Goal: Obtain resource: Obtain resource

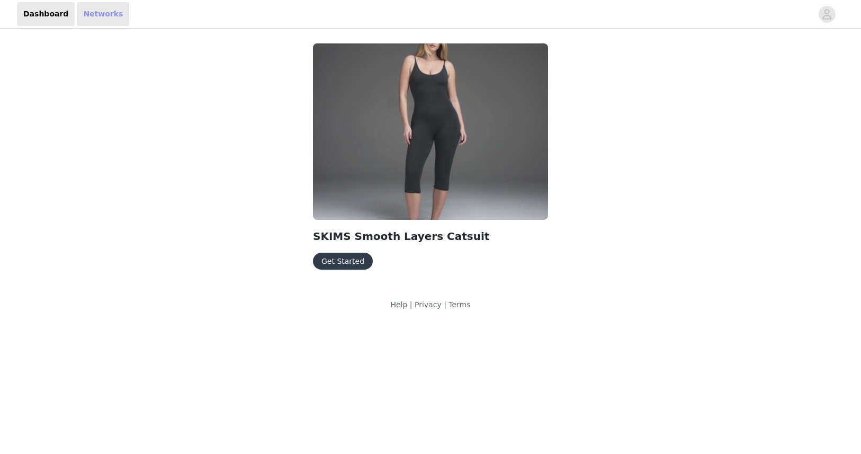
click at [82, 10] on link "Networks" at bounding box center [103, 14] width 52 height 24
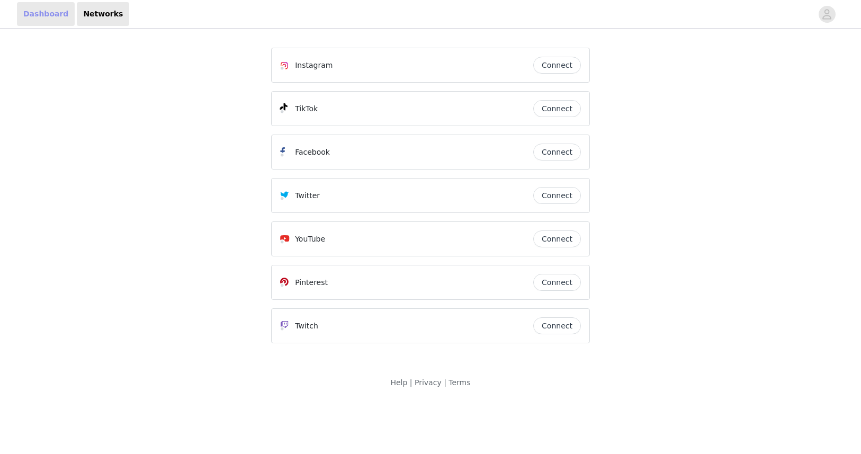
click at [52, 16] on link "Dashboard" at bounding box center [46, 14] width 58 height 24
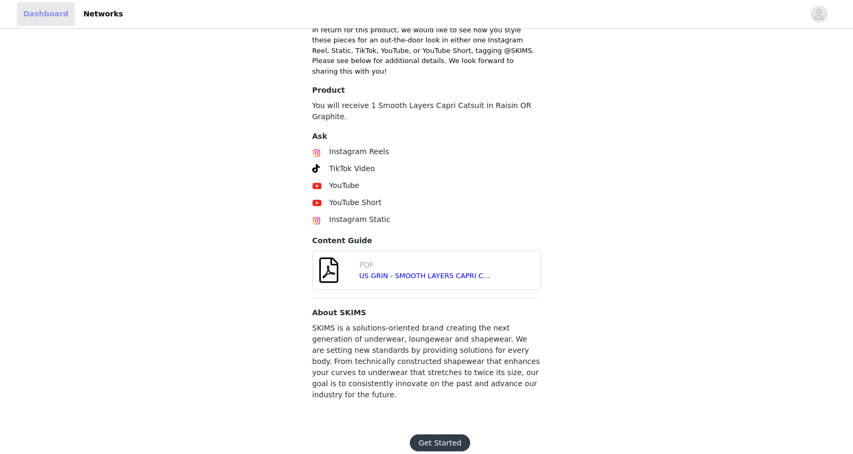
scroll to position [312, 0]
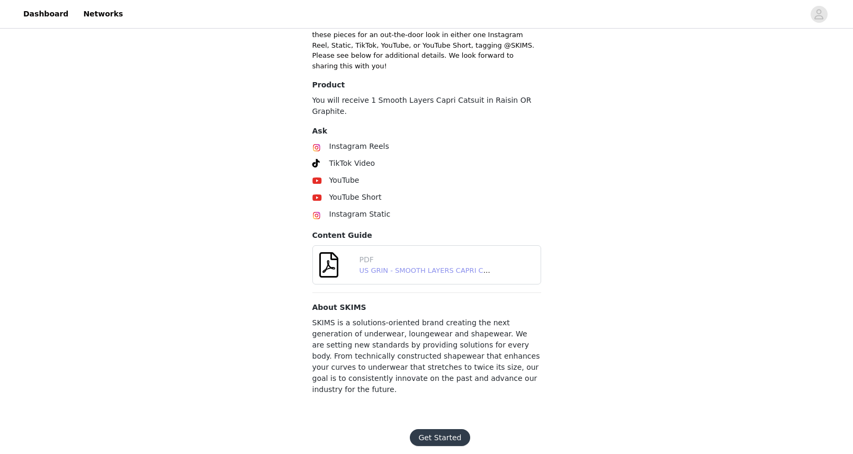
click at [427, 266] on link "US GRIN - SMOOTH LAYERS CAPRI CATSUIT - [DATE].pdf" at bounding box center [455, 270] width 192 height 8
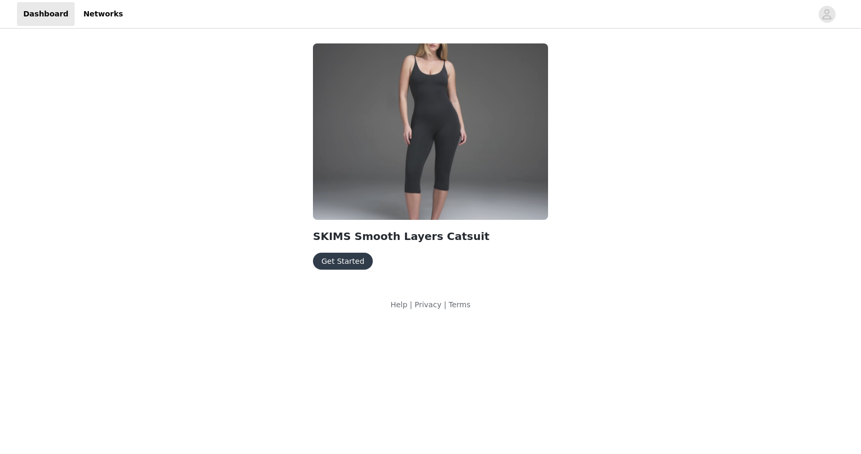
click at [347, 259] on button "Get Started" at bounding box center [343, 260] width 60 height 17
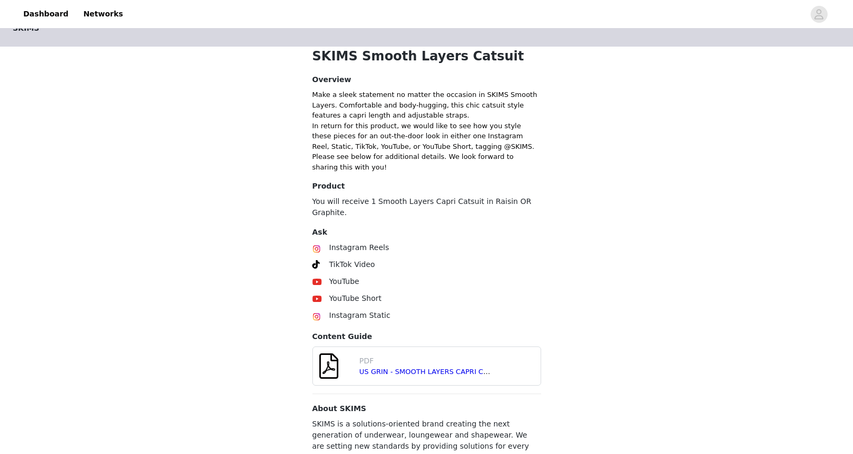
scroll to position [212, 0]
drag, startPoint x: 557, startPoint y: 203, endPoint x: 432, endPoint y: 206, distance: 125.5
click at [432, 206] on div "SKIMS SKIMS Smooth Layers Catsuit Overview Make a sleek statement no matter the…" at bounding box center [426, 168] width 853 height 698
click at [443, 206] on p "You will receive 1 Smooth Layers Capri Catsuit in Raisin OR Graphite." at bounding box center [426, 206] width 229 height 22
drag, startPoint x: 460, startPoint y: 201, endPoint x: 370, endPoint y: 201, distance: 90.0
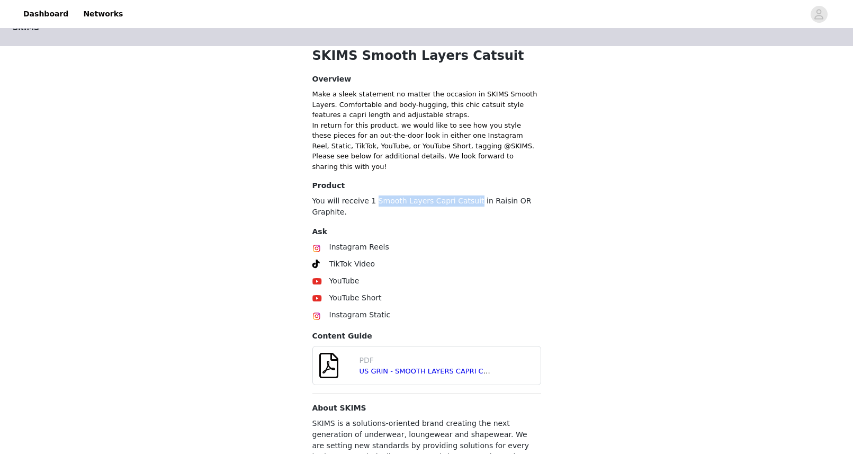
click at [370, 201] on p "You will receive 1 Smooth Layers Capri Catsuit in Raisin OR Graphite." at bounding box center [426, 206] width 229 height 22
copy p "Smooth Layers Capri Catsuit"
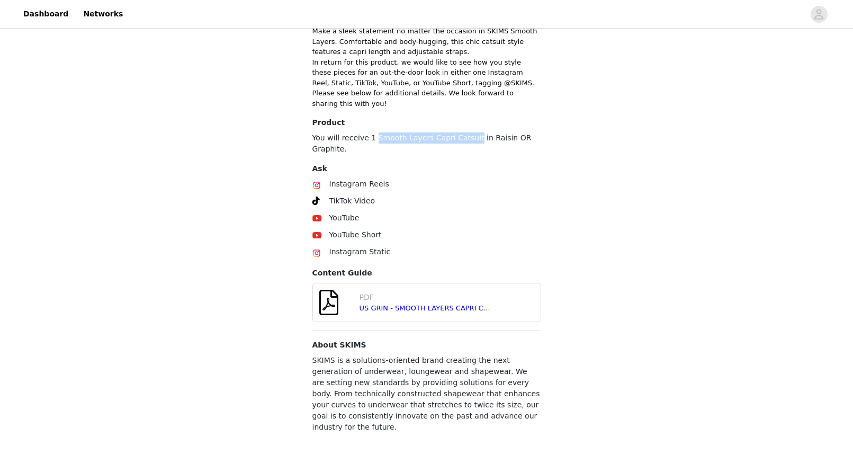
scroll to position [312, 0]
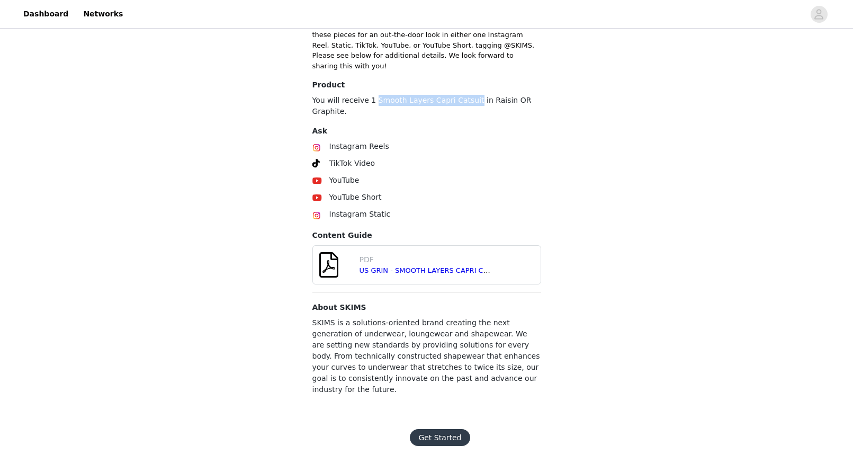
click at [452, 429] on button "Get Started" at bounding box center [440, 437] width 60 height 17
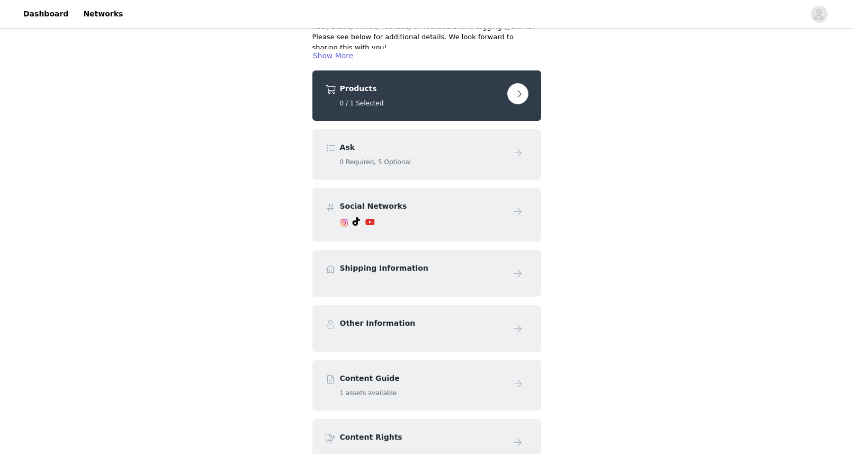
scroll to position [254, 0]
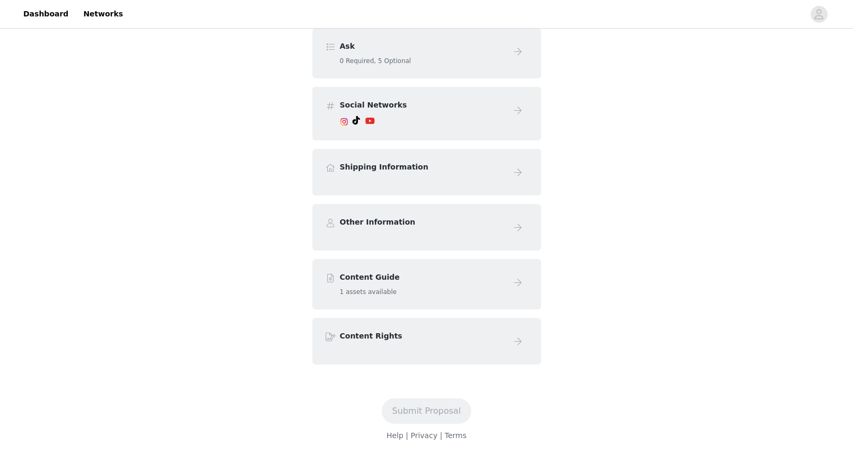
click at [370, 293] on h5 "1 assets available" at bounding box center [421, 292] width 163 height 10
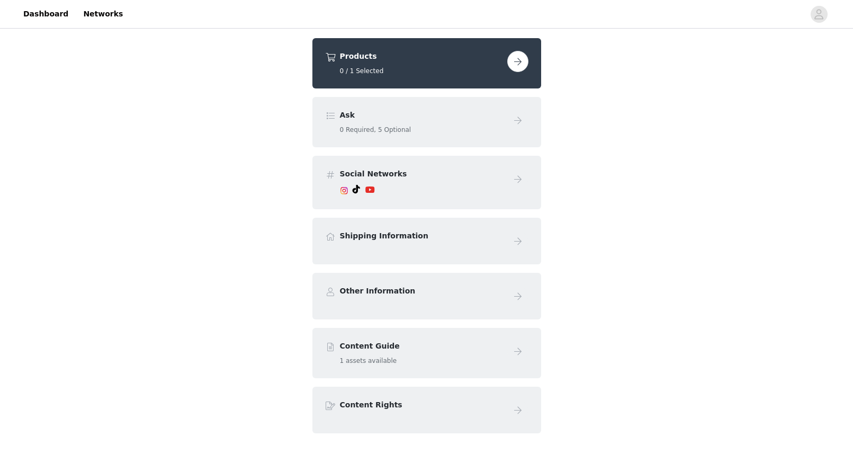
scroll to position [95, 0]
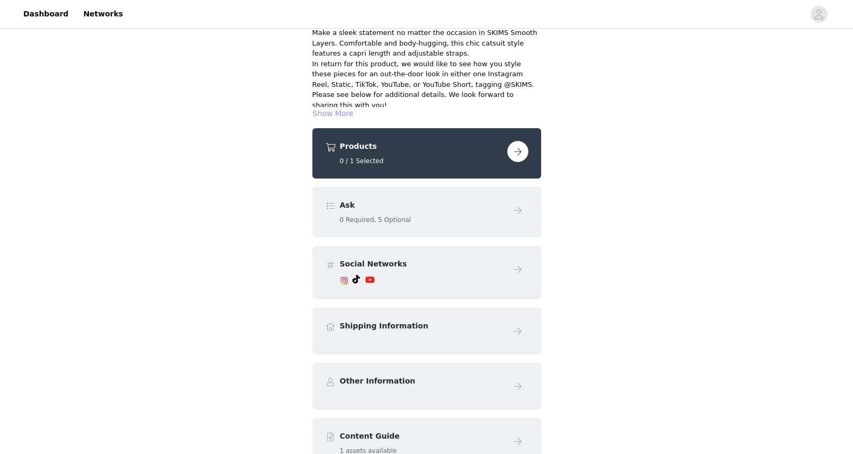
click at [340, 113] on button "Show More" at bounding box center [333, 113] width 42 height 13
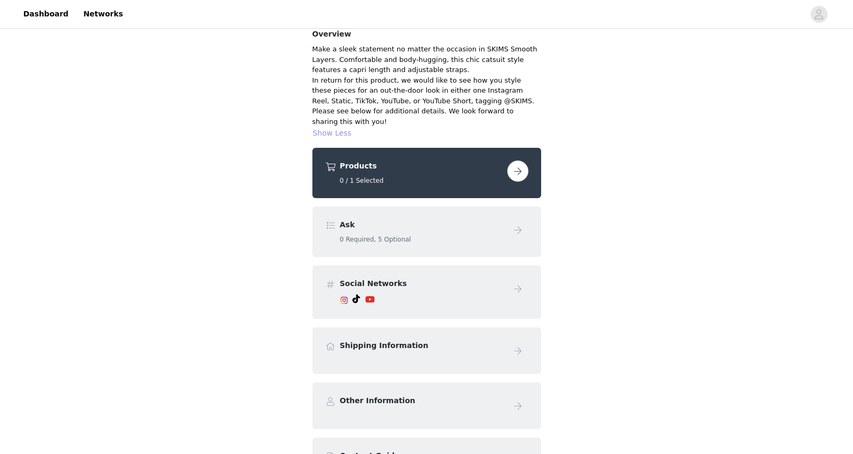
scroll to position [0, 0]
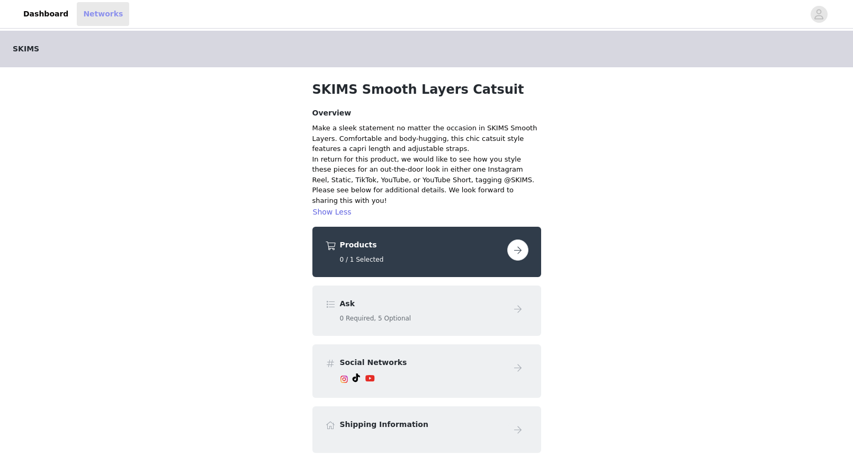
click at [83, 14] on link "Networks" at bounding box center [103, 14] width 52 height 24
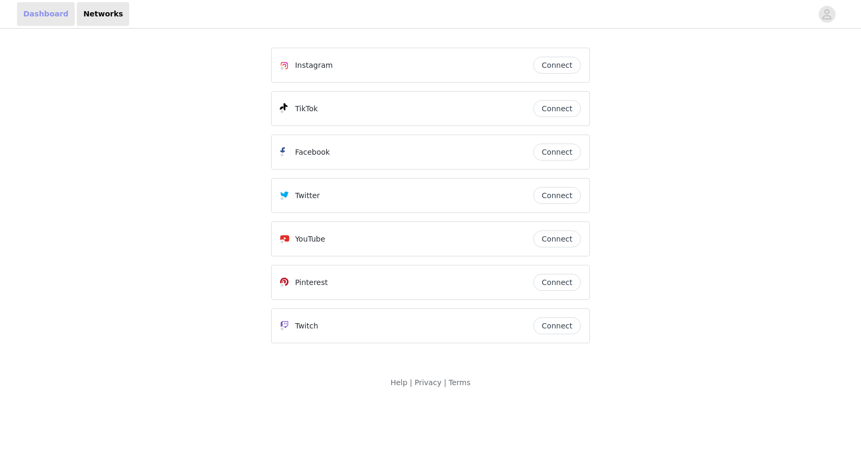
click at [31, 9] on link "Dashboard" at bounding box center [46, 14] width 58 height 24
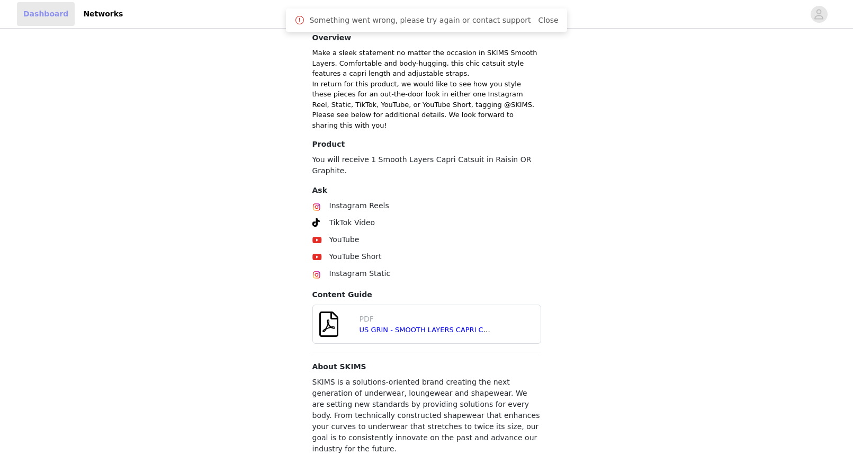
scroll to position [312, 0]
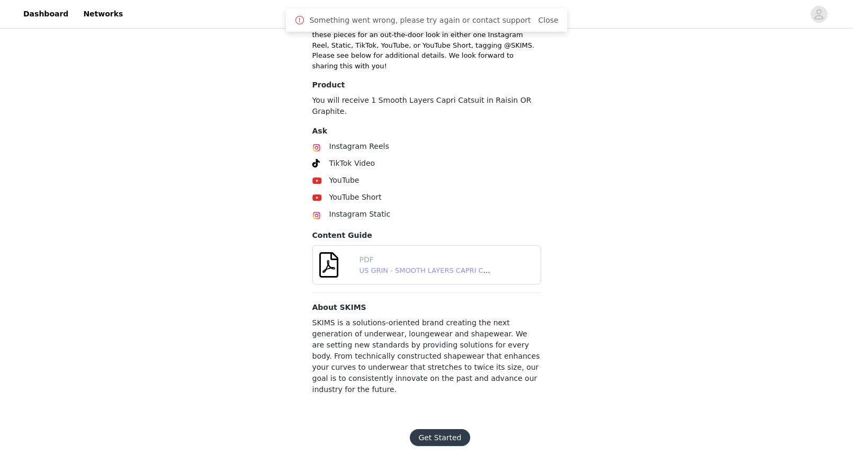
click at [382, 266] on link "US GRIN - SMOOTH LAYERS CAPRI CATSUIT - [DATE].pdf" at bounding box center [455, 270] width 192 height 8
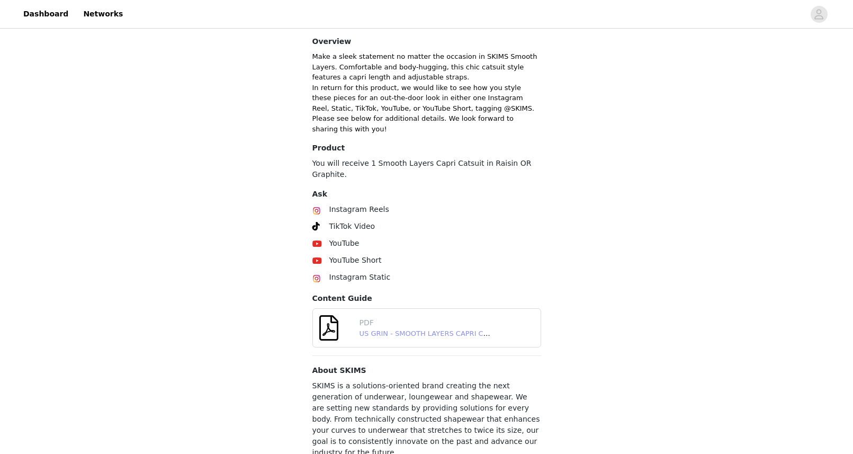
scroll to position [259, 0]
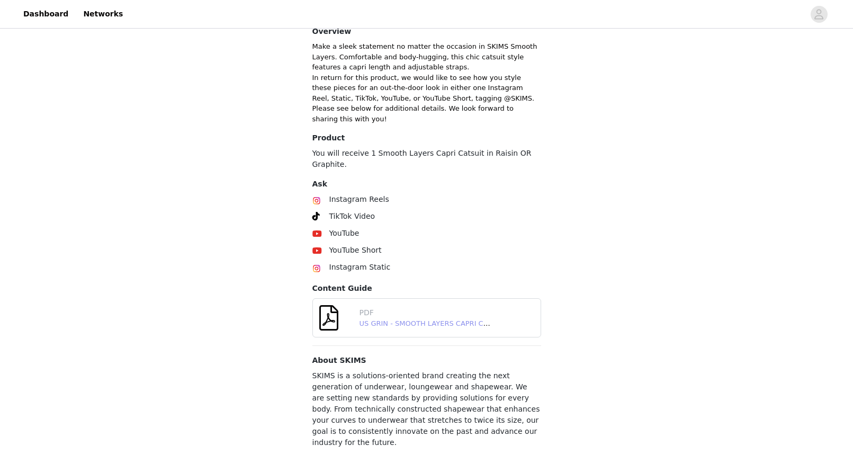
click at [459, 319] on link "US GRIN - SMOOTH LAYERS CAPRI CATSUIT - [DATE].pdf" at bounding box center [455, 323] width 192 height 8
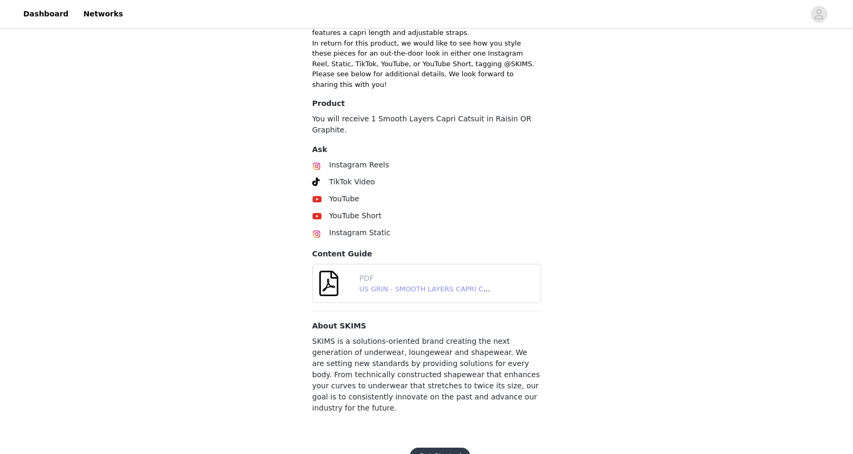
scroll to position [312, 0]
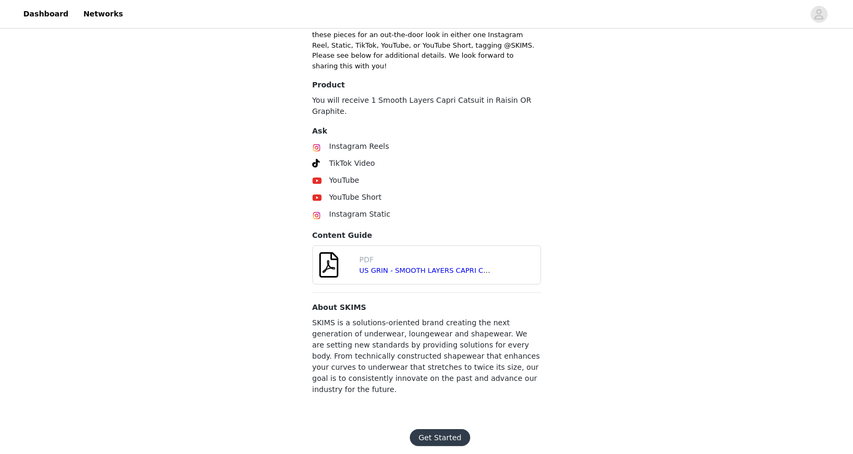
click at [450, 429] on button "Get Started" at bounding box center [440, 437] width 60 height 17
drag, startPoint x: 614, startPoint y: 227, endPoint x: 621, endPoint y: 195, distance: 33.1
click at [620, 216] on div "SKIMS SKIMS Smooth Layers Catsuit Overview Make a sleek statement no matter the…" at bounding box center [426, 67] width 853 height 698
